Goal: Navigation & Orientation: Find specific page/section

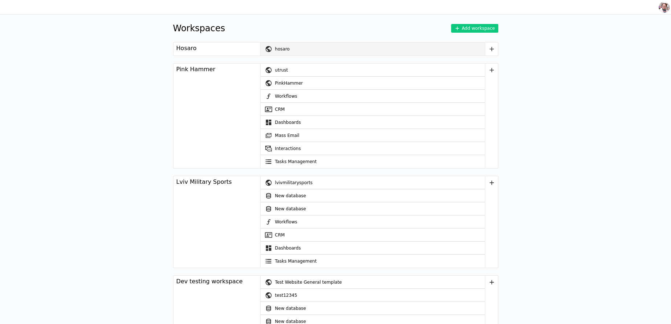
click at [295, 46] on div "hosaro" at bounding box center [380, 48] width 210 height 13
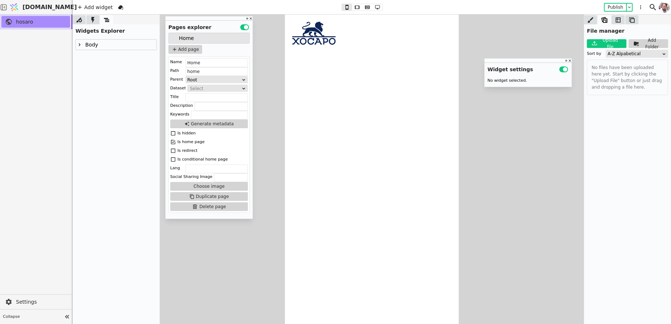
click at [78, 46] on icon at bounding box center [80, 45] width 6 height 6
